Goal: Transaction & Acquisition: Purchase product/service

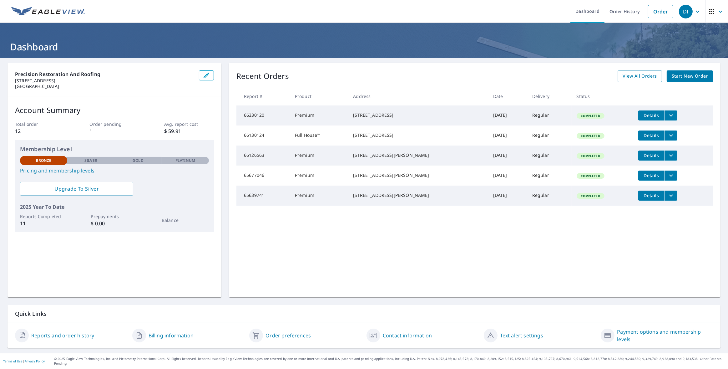
click at [694, 73] on span "Start New Order" at bounding box center [690, 76] width 36 height 8
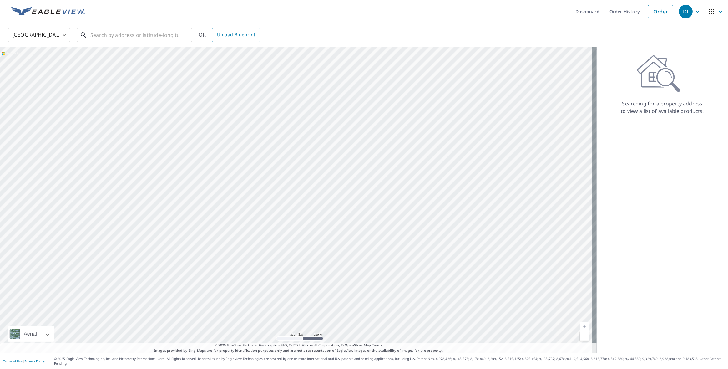
click at [125, 35] on input "text" at bounding box center [134, 35] width 89 height 18
paste input "[STREET_ADDRESS]"
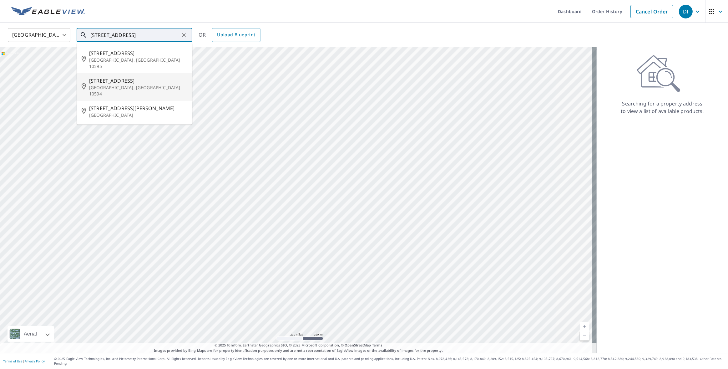
click at [144, 77] on span "[STREET_ADDRESS]" at bounding box center [138, 81] width 98 height 8
type input "[STREET_ADDRESS][PERSON_NAME]"
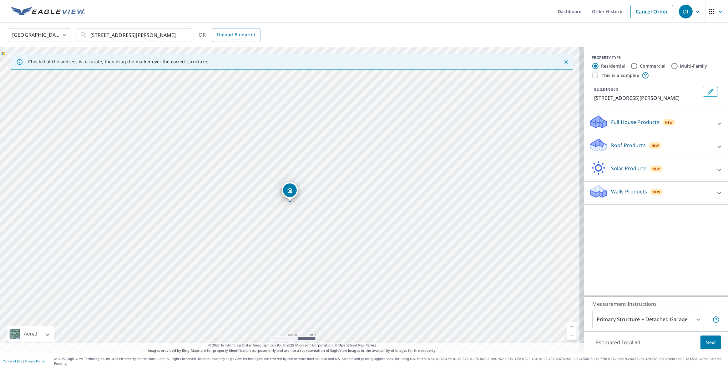
click at [667, 142] on div "Roof Products New" at bounding box center [650, 147] width 123 height 18
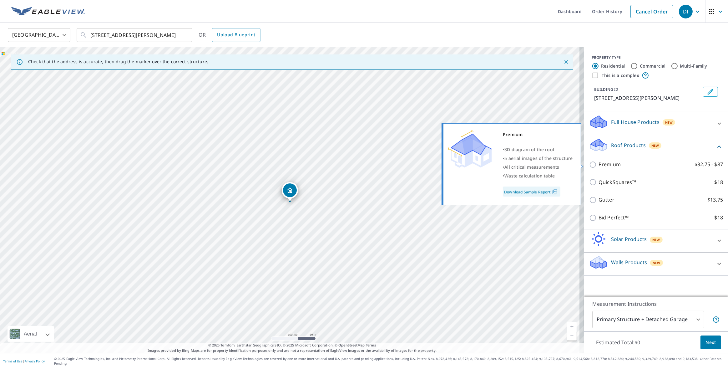
click at [606, 163] on p "Premium" at bounding box center [610, 164] width 22 height 8
click at [599, 163] on input "Premium $32.75 - $87" at bounding box center [593, 165] width 9 height 8
checkbox input "true"
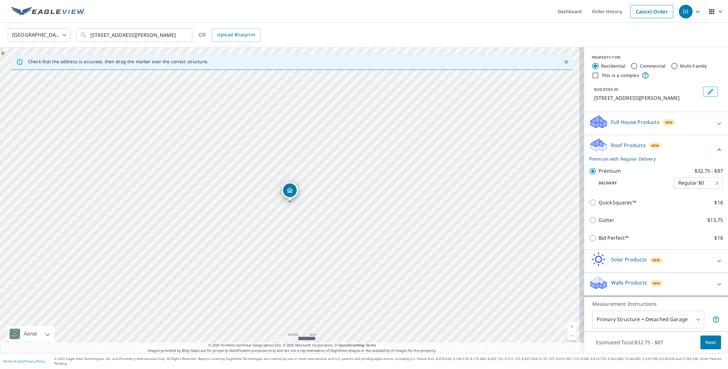
click at [704, 179] on body "DI DI Dashboard Order History Cancel Order DI [GEOGRAPHIC_DATA] [GEOGRAPHIC_DAT…" at bounding box center [364, 184] width 728 height 369
click at [704, 179] on li "Regular $0" at bounding box center [693, 182] width 49 height 11
click at [682, 33] on div "[GEOGRAPHIC_DATA] [GEOGRAPHIC_DATA] ​ [STREET_ADDRESS][PERSON_NAME] ​ OR Upload…" at bounding box center [362, 35] width 718 height 15
click at [677, 322] on body "DI DI Dashboard Order History Cancel Order DI [GEOGRAPHIC_DATA] [GEOGRAPHIC_DAT…" at bounding box center [364, 184] width 728 height 369
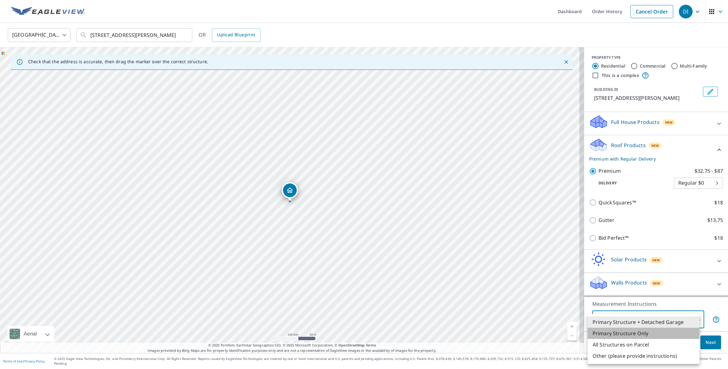
click at [642, 330] on li "Primary Structure Only" at bounding box center [644, 332] width 112 height 11
type input "2"
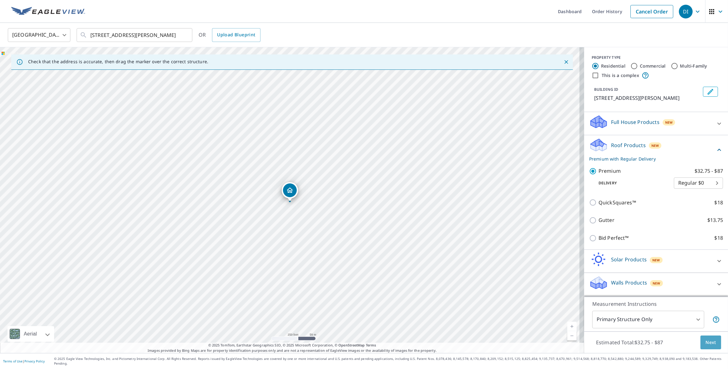
click at [712, 345] on button "Next" at bounding box center [711, 342] width 21 height 14
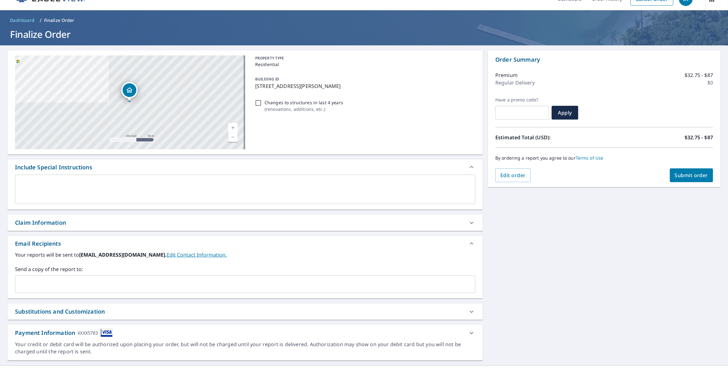
scroll to position [20, 0]
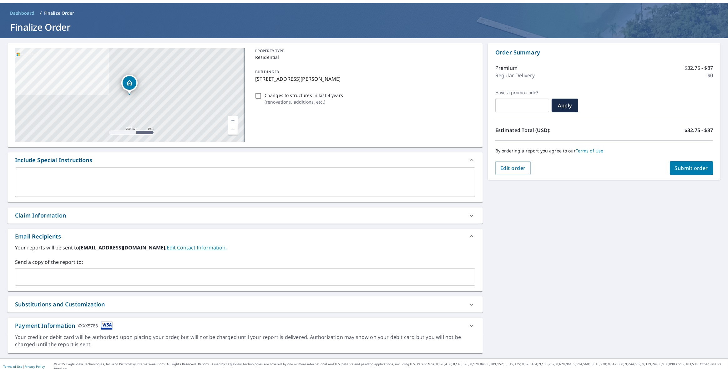
click at [51, 273] on input "text" at bounding box center [240, 277] width 445 height 12
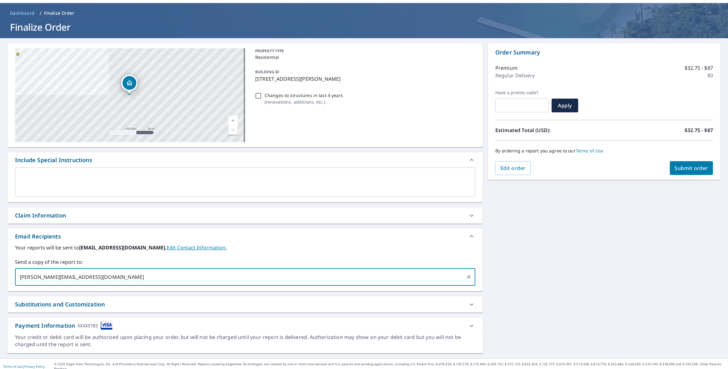
type input "[PERSON_NAME][EMAIL_ADDRESS][DOMAIN_NAME]"
checkbox input "true"
paste input "[EMAIL_ADDRESS][DOMAIN_NAME]"
type input "[EMAIL_ADDRESS][DOMAIN_NAME]"
click at [692, 166] on span "Submit order" at bounding box center [691, 168] width 33 height 7
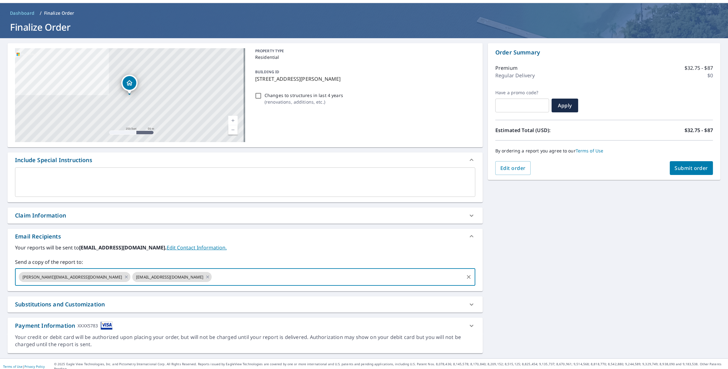
checkbox input "true"
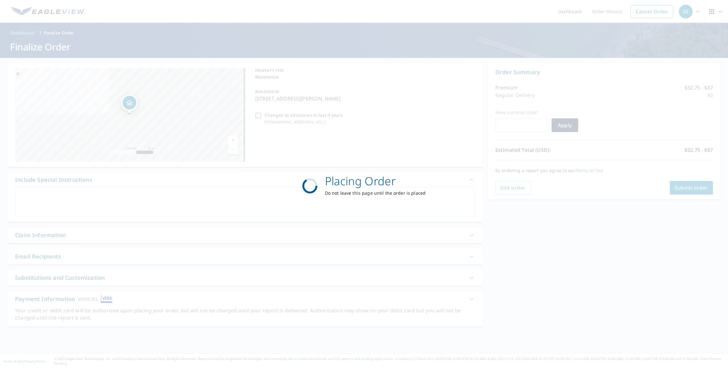
scroll to position [0, 0]
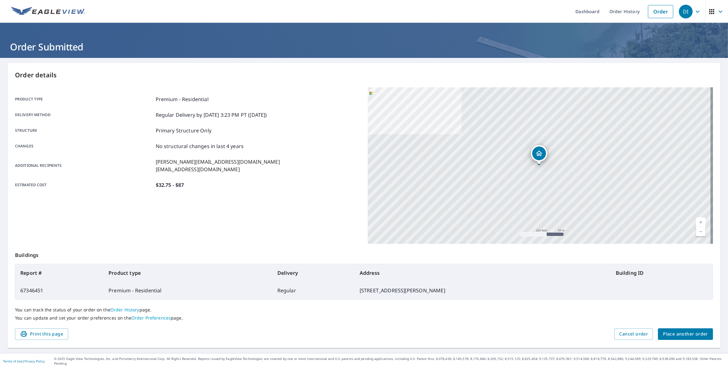
click at [594, 13] on link "Dashboard" at bounding box center [587, 11] width 34 height 23
